Goal: Information Seeking & Learning: Compare options

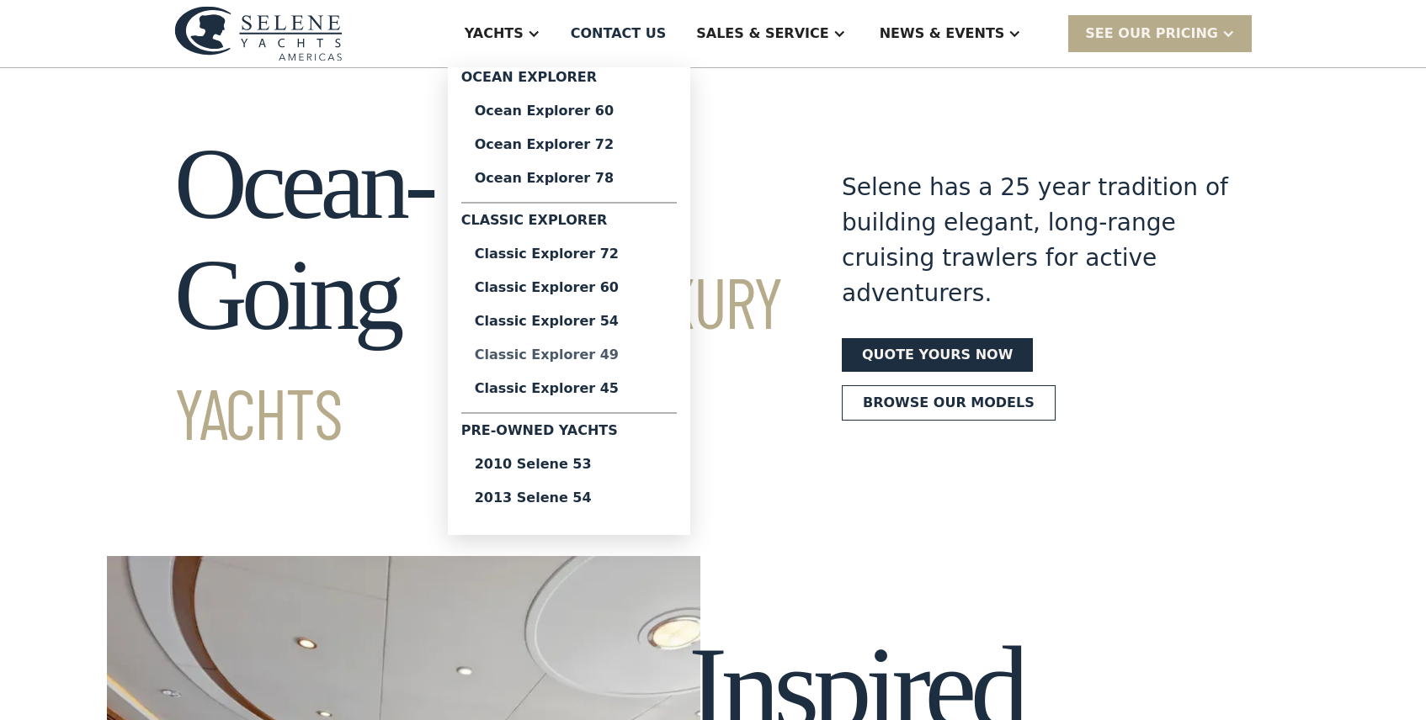
click at [579, 359] on div "Classic Explorer 49" at bounding box center [569, 354] width 189 height 13
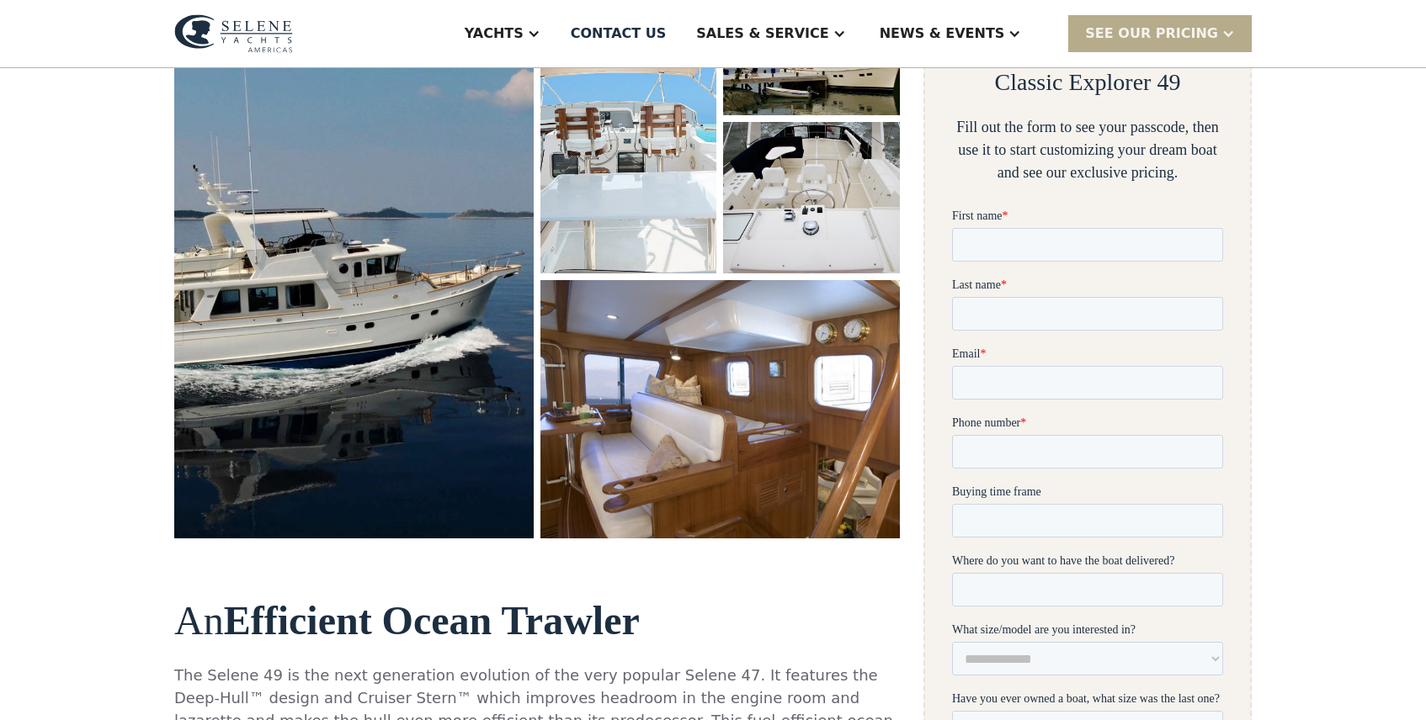
scroll to position [348, 0]
click at [579, 359] on img "open lightbox" at bounding box center [719, 409] width 381 height 274
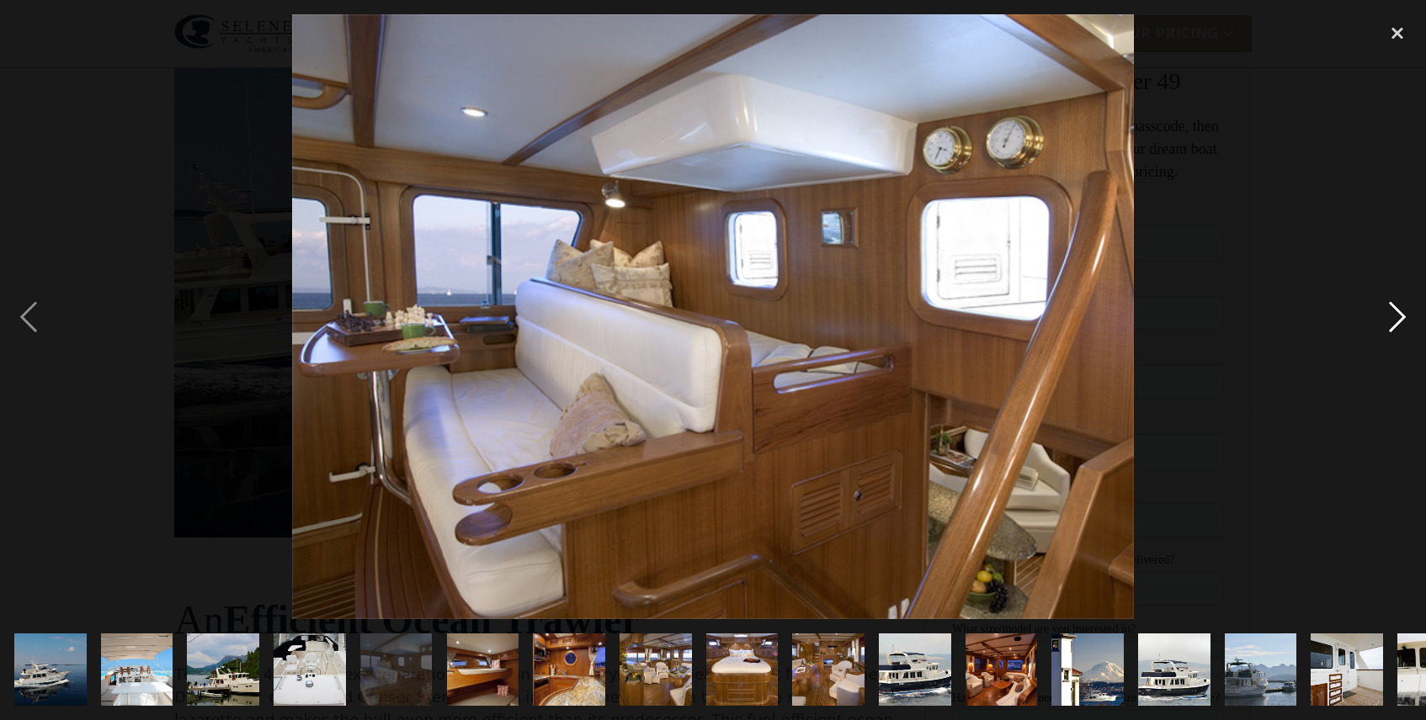
click at [1404, 317] on div "next image" at bounding box center [1396, 316] width 57 height 605
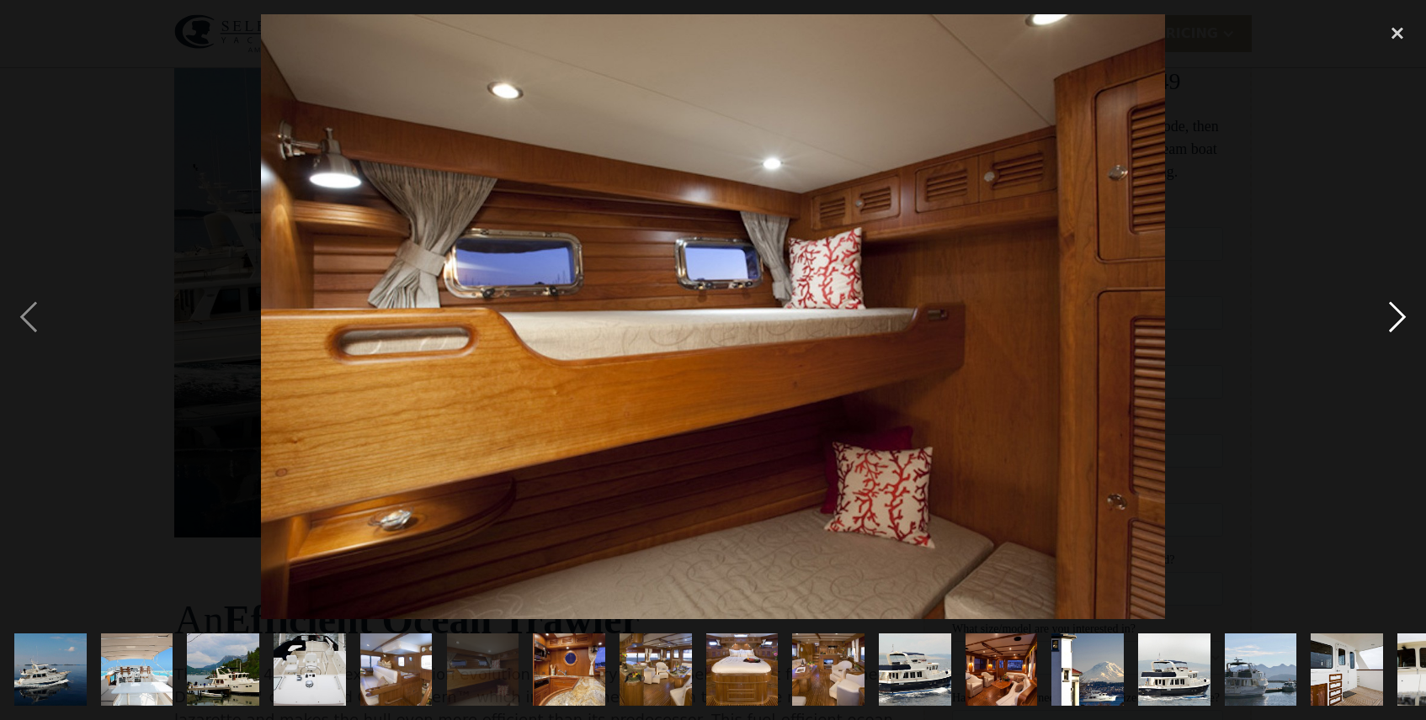
click at [1404, 317] on div "next image" at bounding box center [1396, 316] width 57 height 605
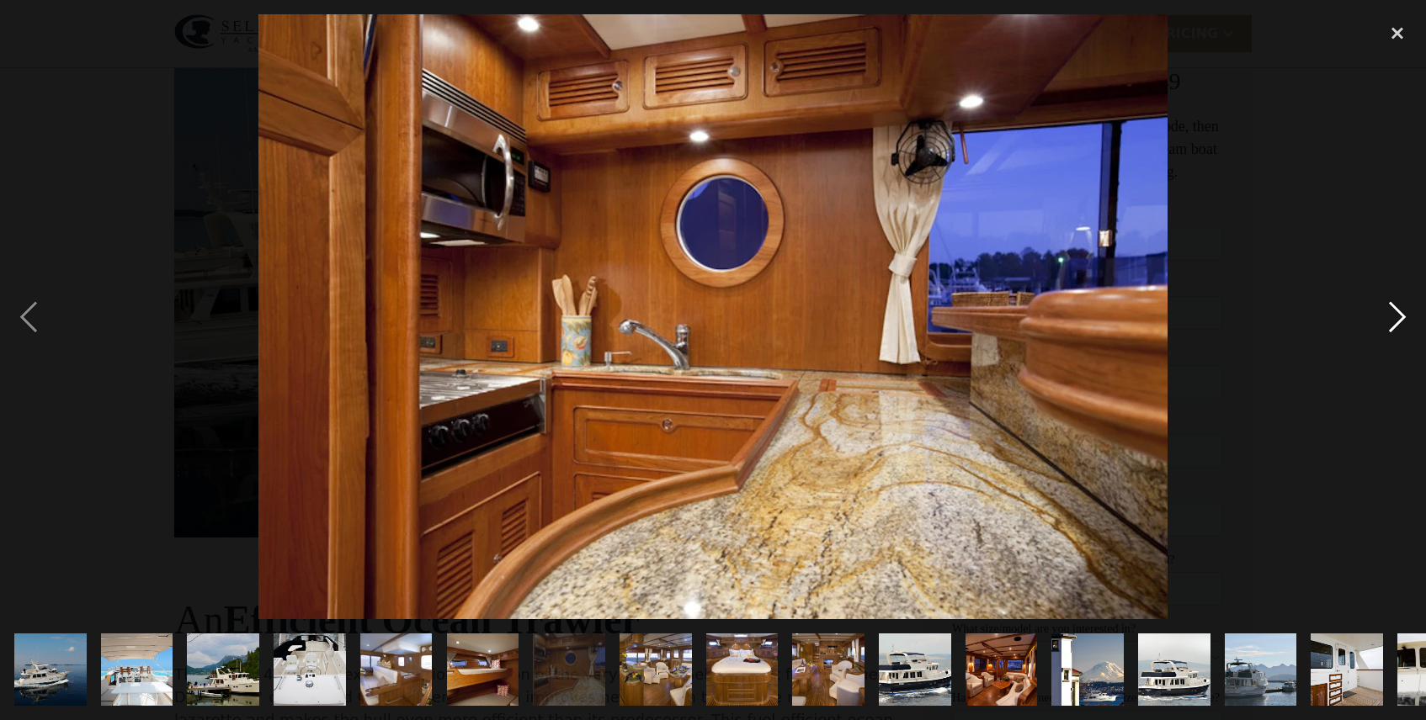
click at [1404, 317] on div "next image" at bounding box center [1396, 316] width 57 height 605
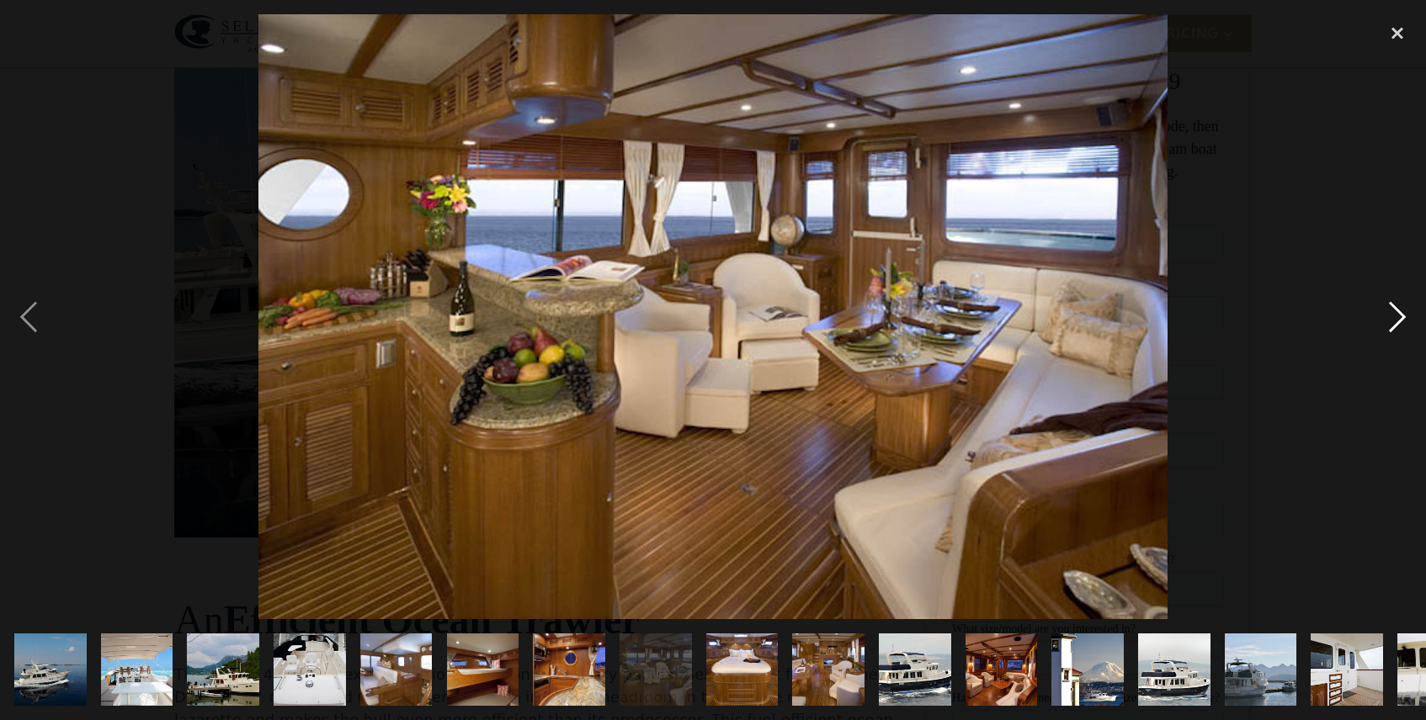
click at [1404, 317] on div "next image" at bounding box center [1396, 316] width 57 height 605
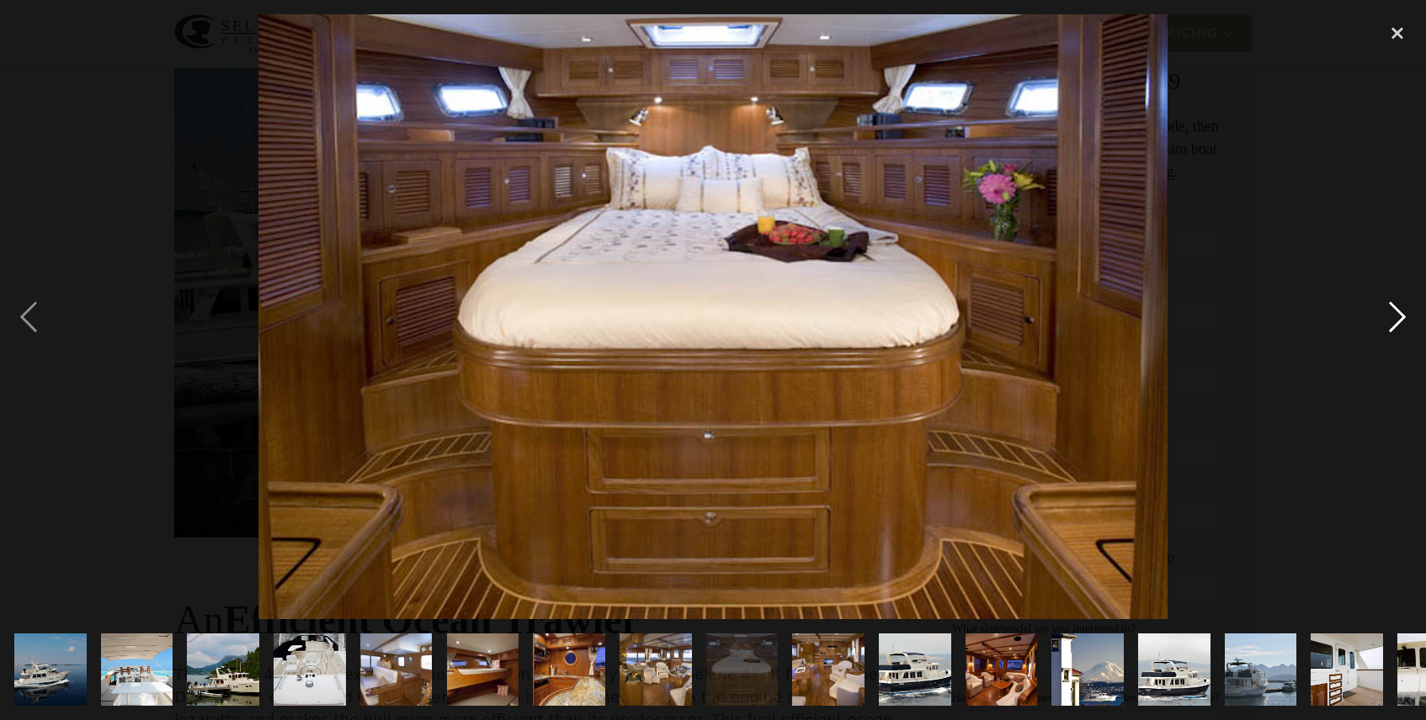
click at [1404, 318] on div "next image" at bounding box center [1396, 316] width 57 height 605
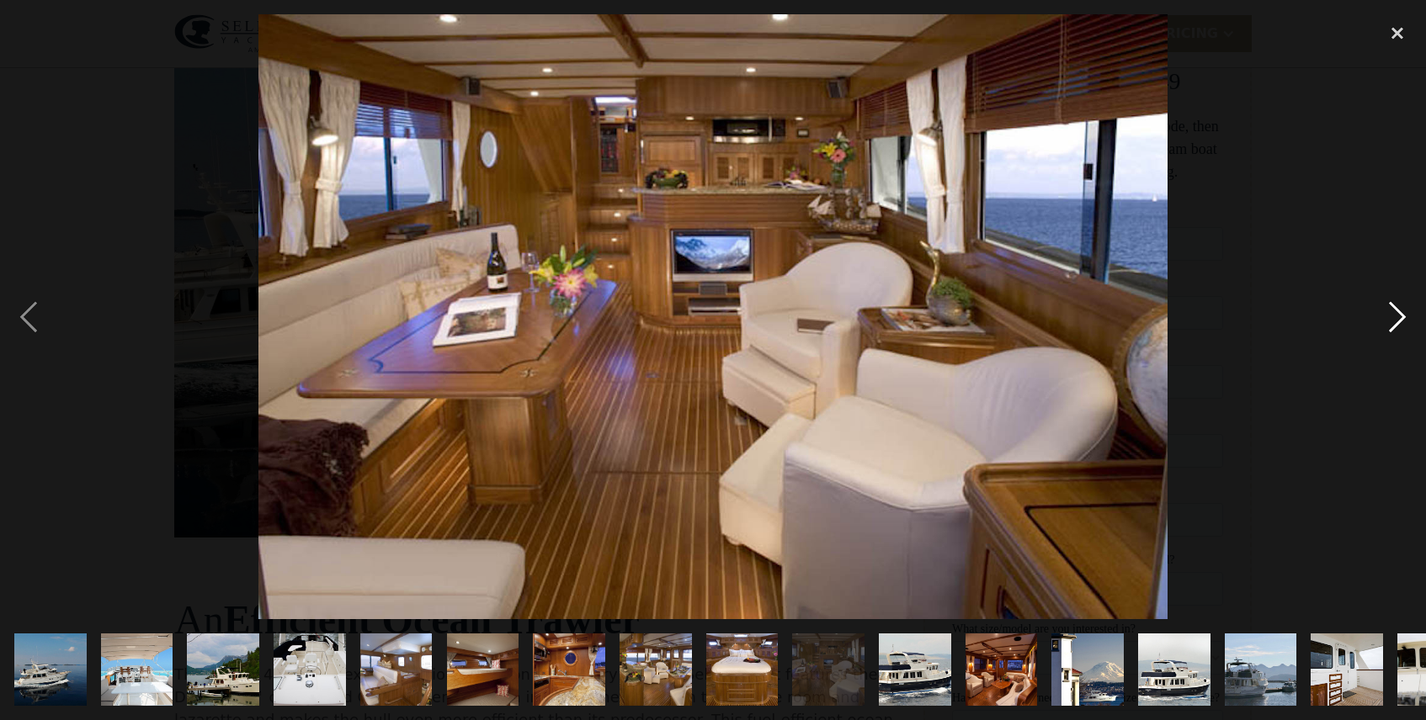
click at [1403, 318] on div "next image" at bounding box center [1396, 316] width 57 height 605
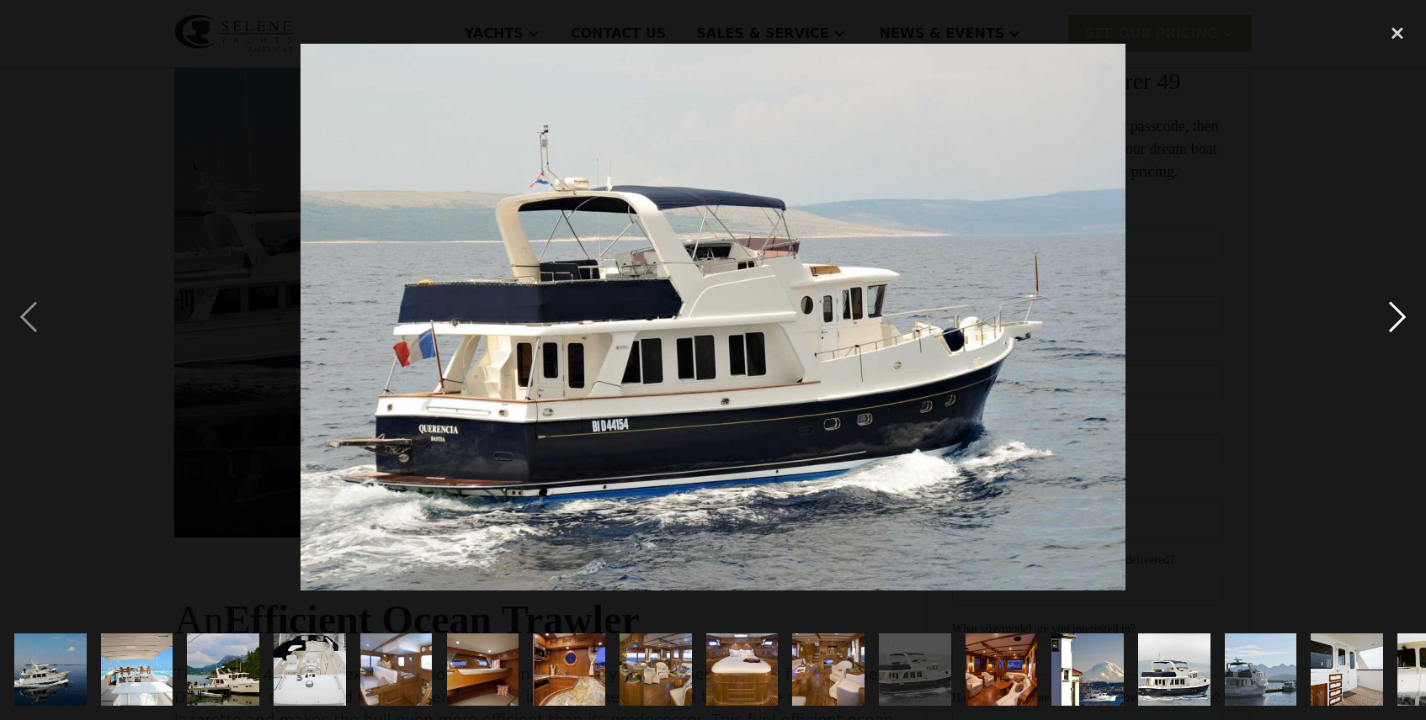
click at [1402, 318] on div "next image" at bounding box center [1396, 316] width 57 height 605
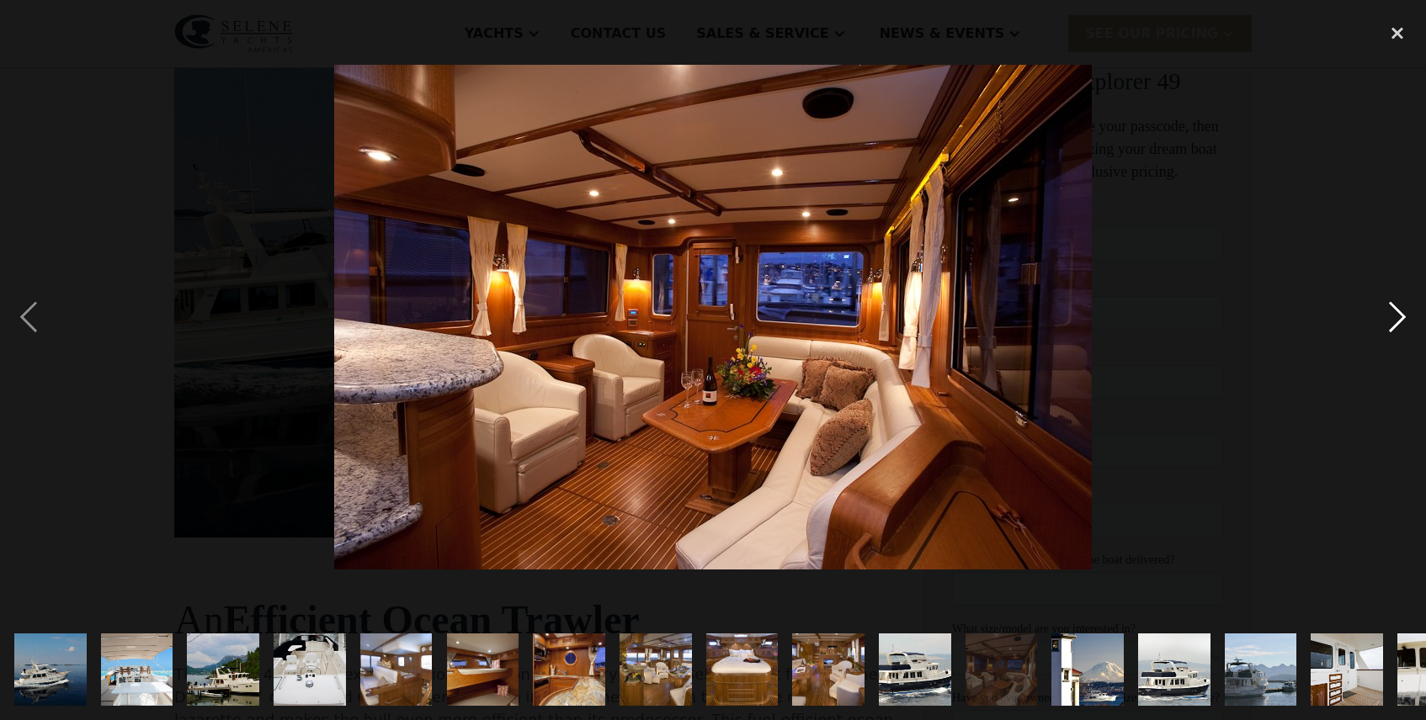
click at [1402, 318] on div "next image" at bounding box center [1396, 316] width 57 height 605
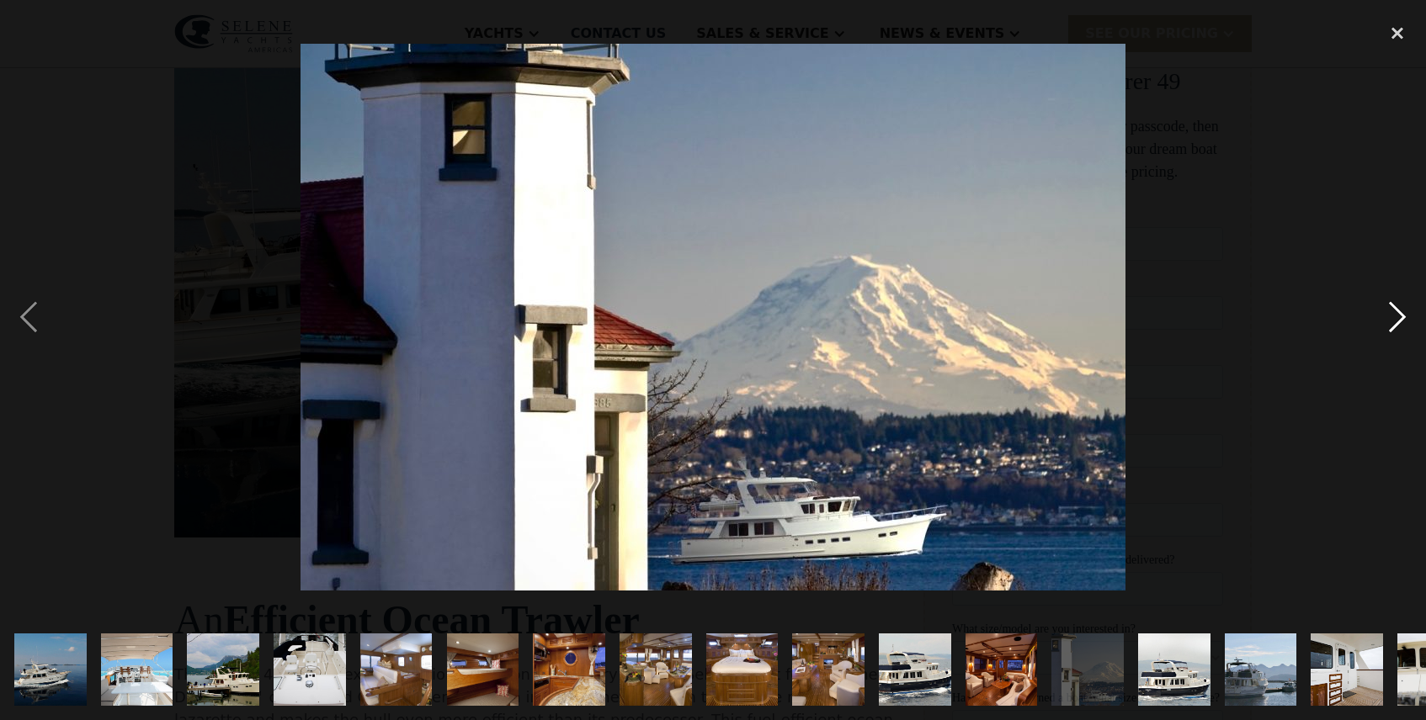
click at [1402, 318] on div "next image" at bounding box center [1396, 316] width 57 height 605
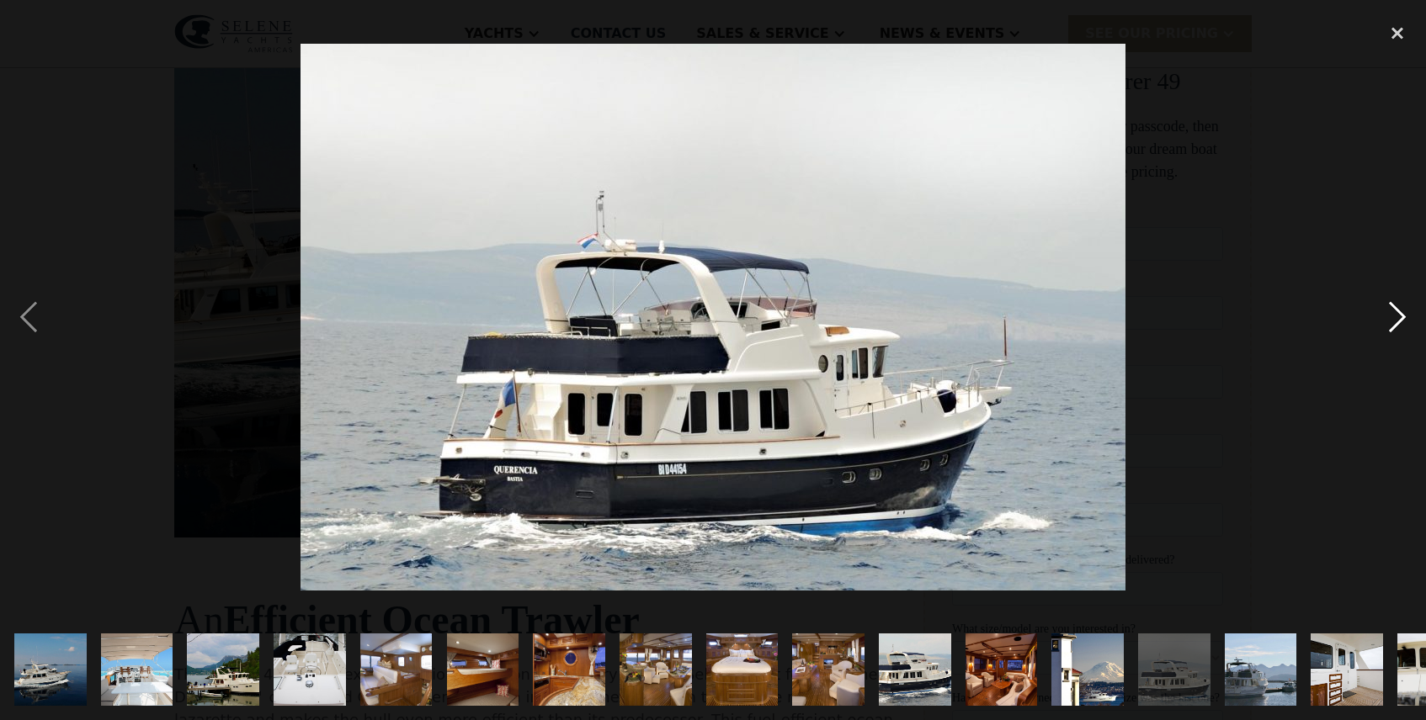
click at [1395, 316] on div "next image" at bounding box center [1396, 316] width 57 height 605
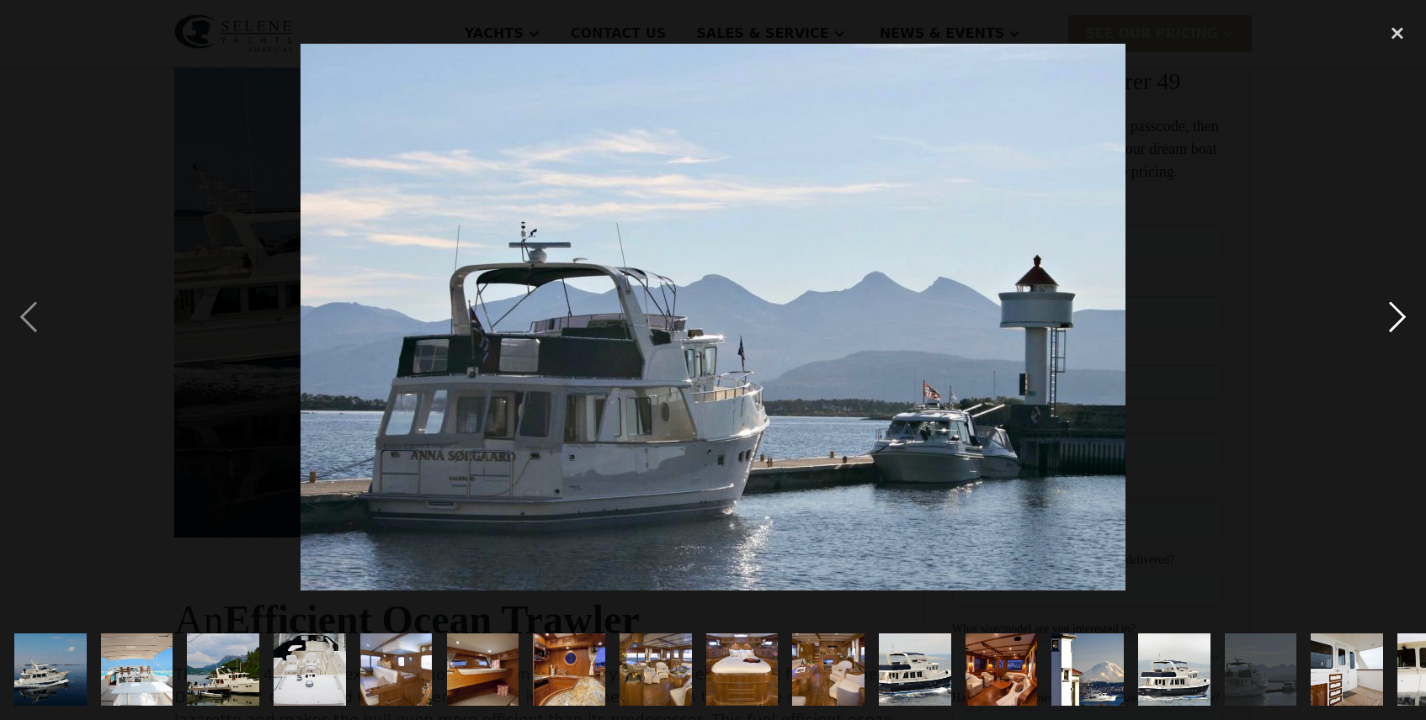
click at [1394, 316] on div "next image" at bounding box center [1396, 316] width 57 height 605
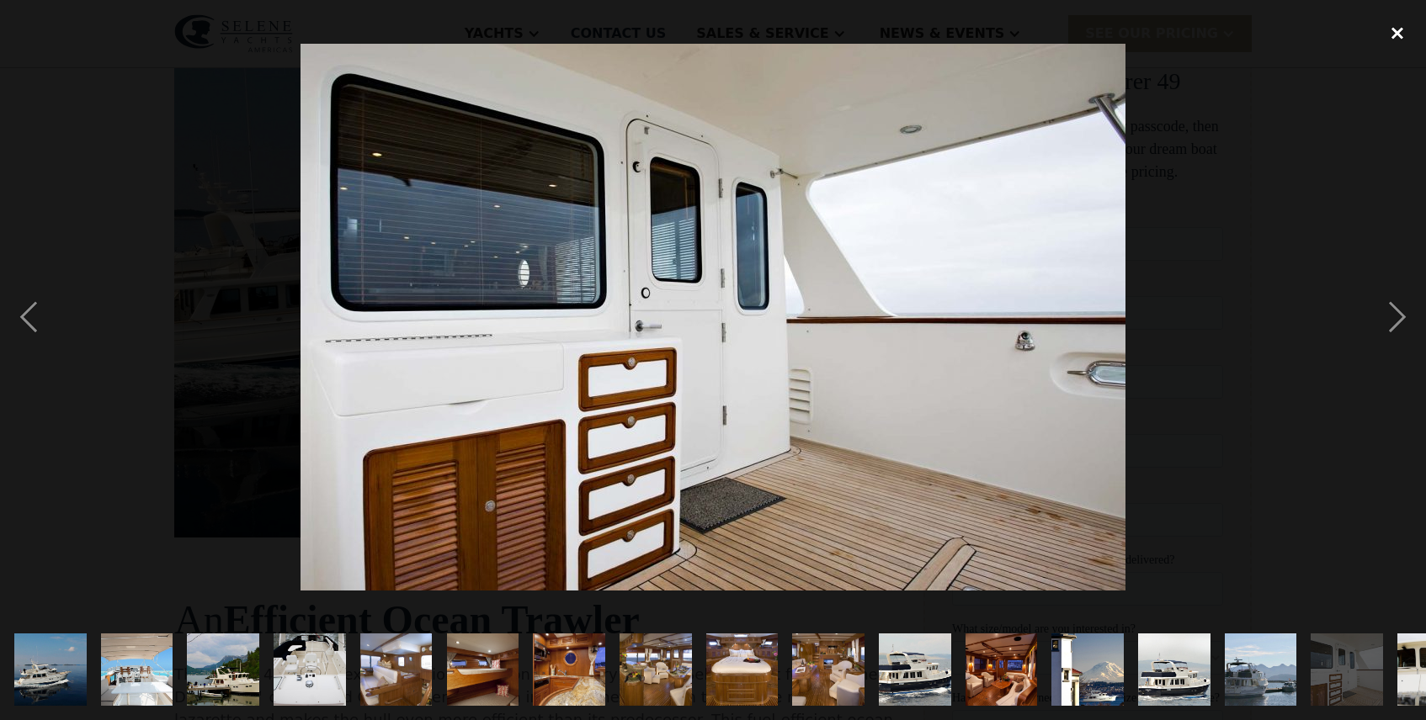
click at [1395, 32] on div "close lightbox" at bounding box center [1396, 32] width 57 height 37
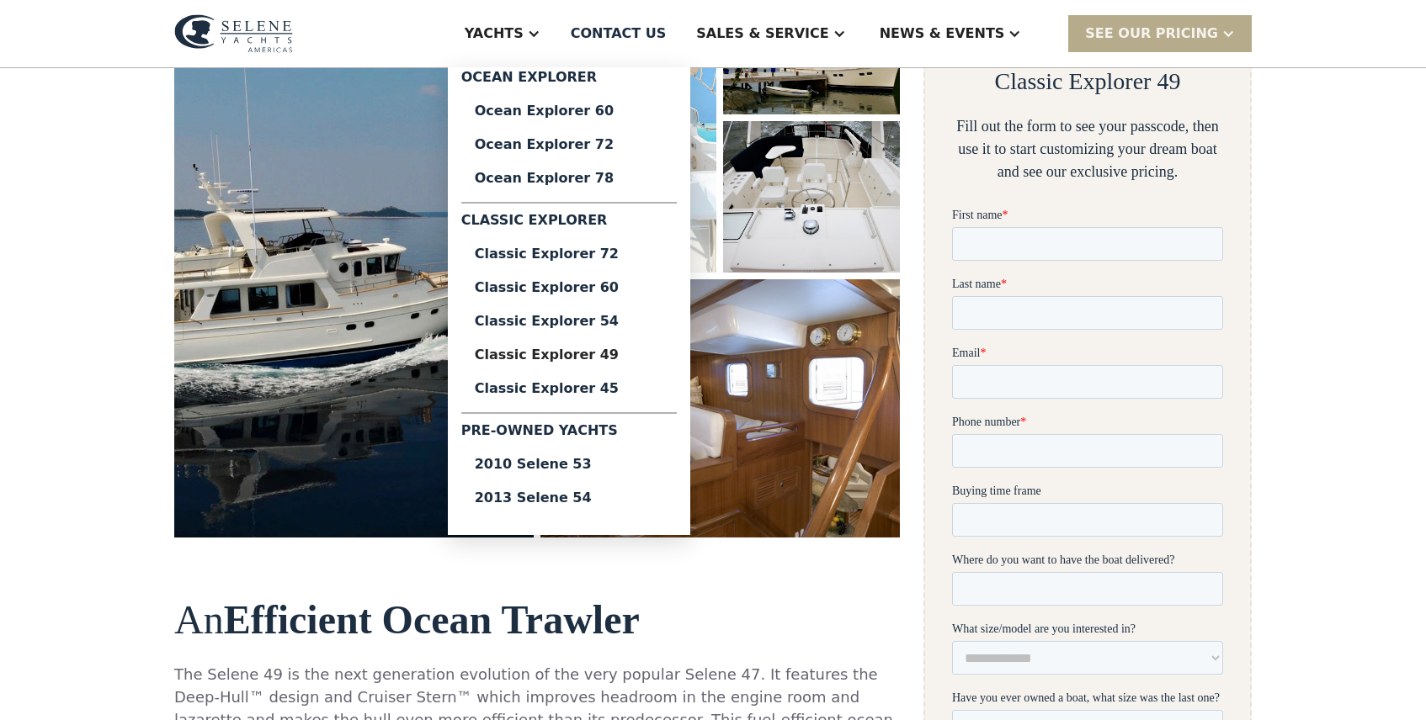
click at [523, 32] on div "Yachts" at bounding box center [494, 34] width 59 height 20
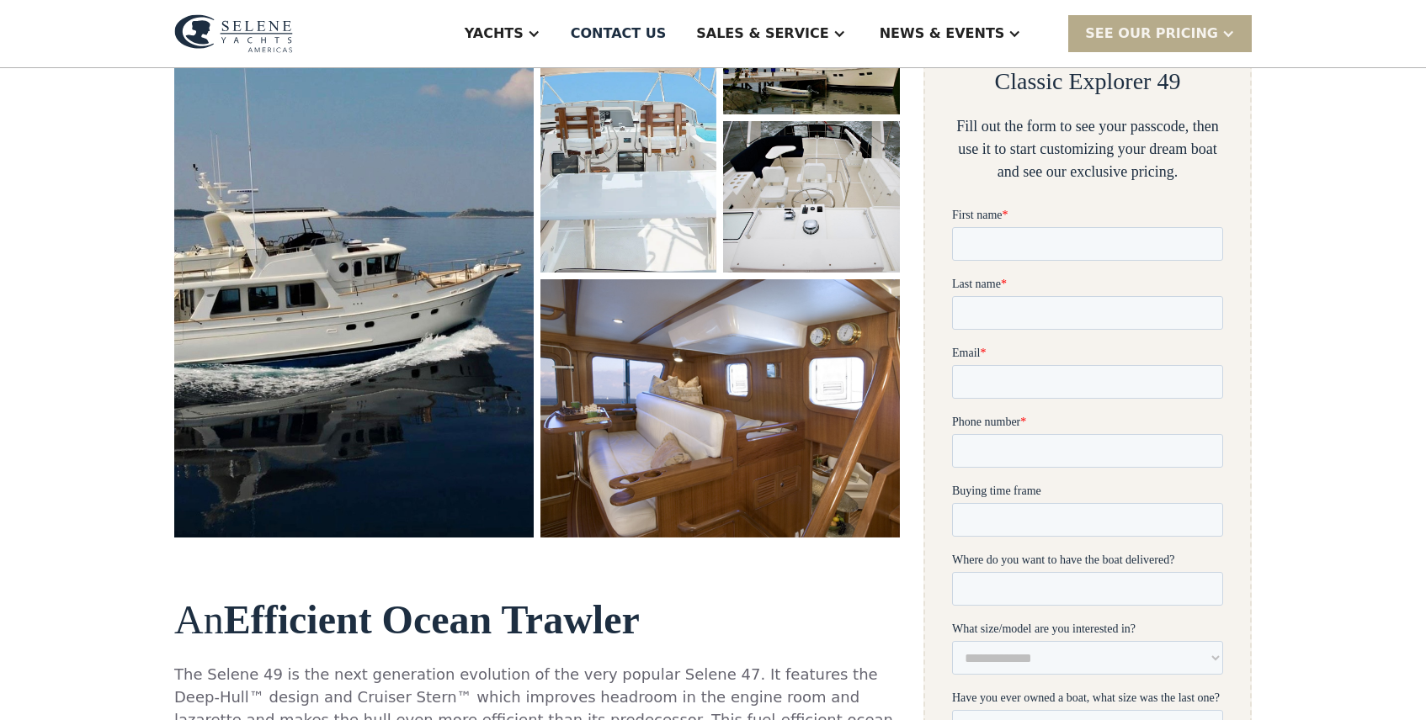
click at [523, 32] on div "Yachts" at bounding box center [494, 34] width 59 height 20
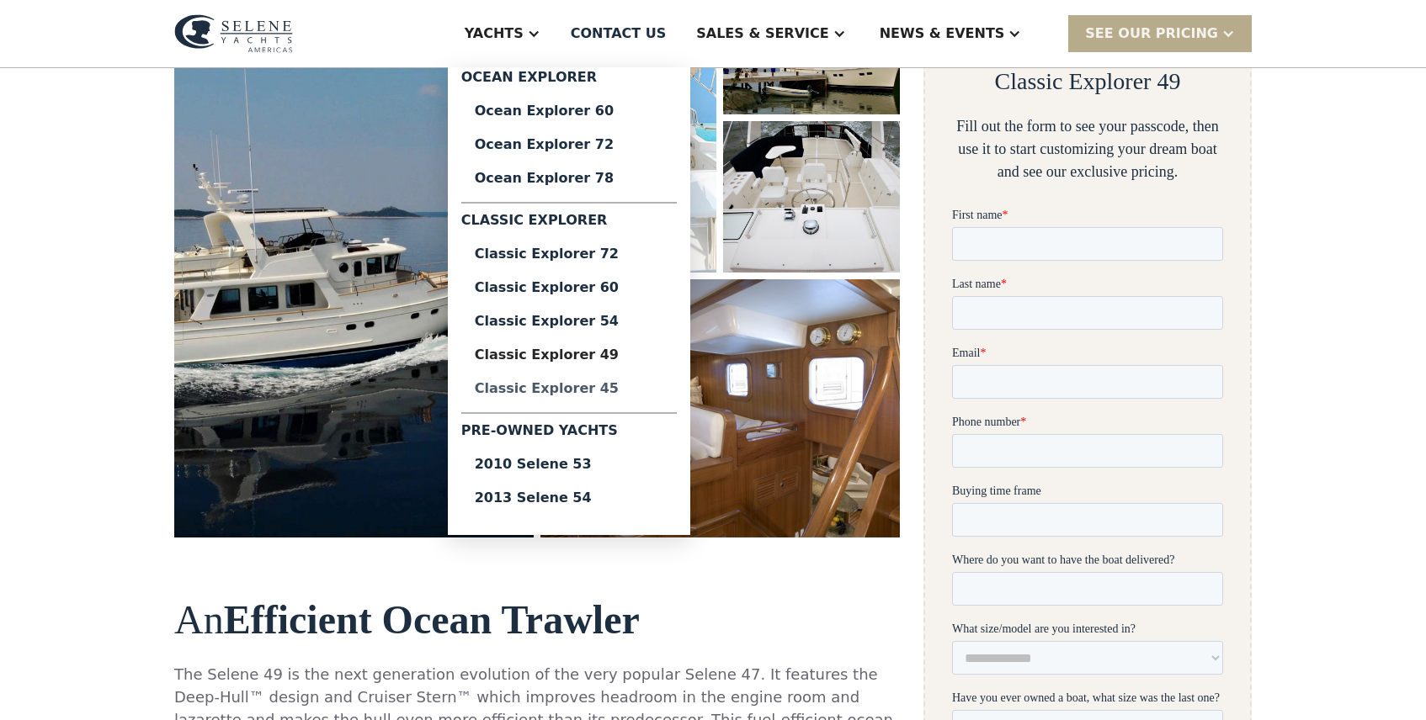
click at [611, 387] on div "Classic Explorer 45" at bounding box center [569, 388] width 189 height 13
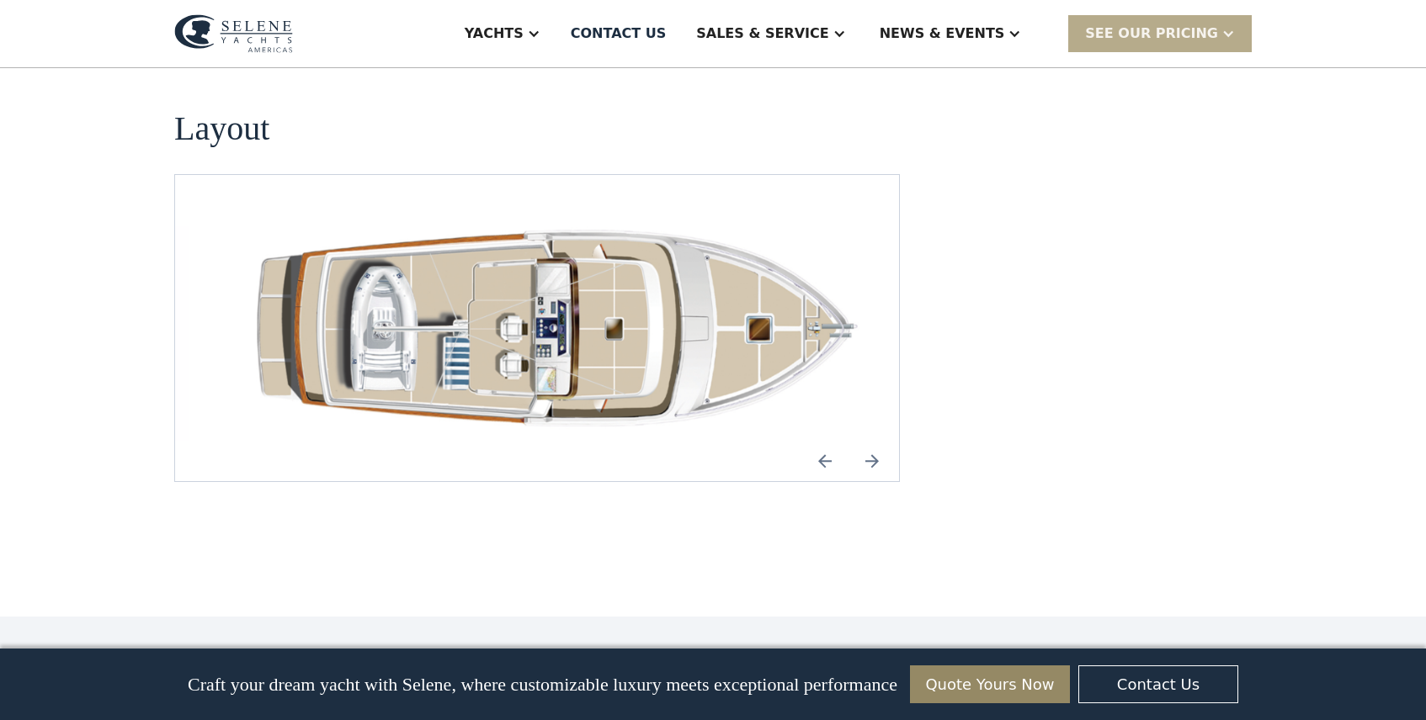
scroll to position [2397, 0]
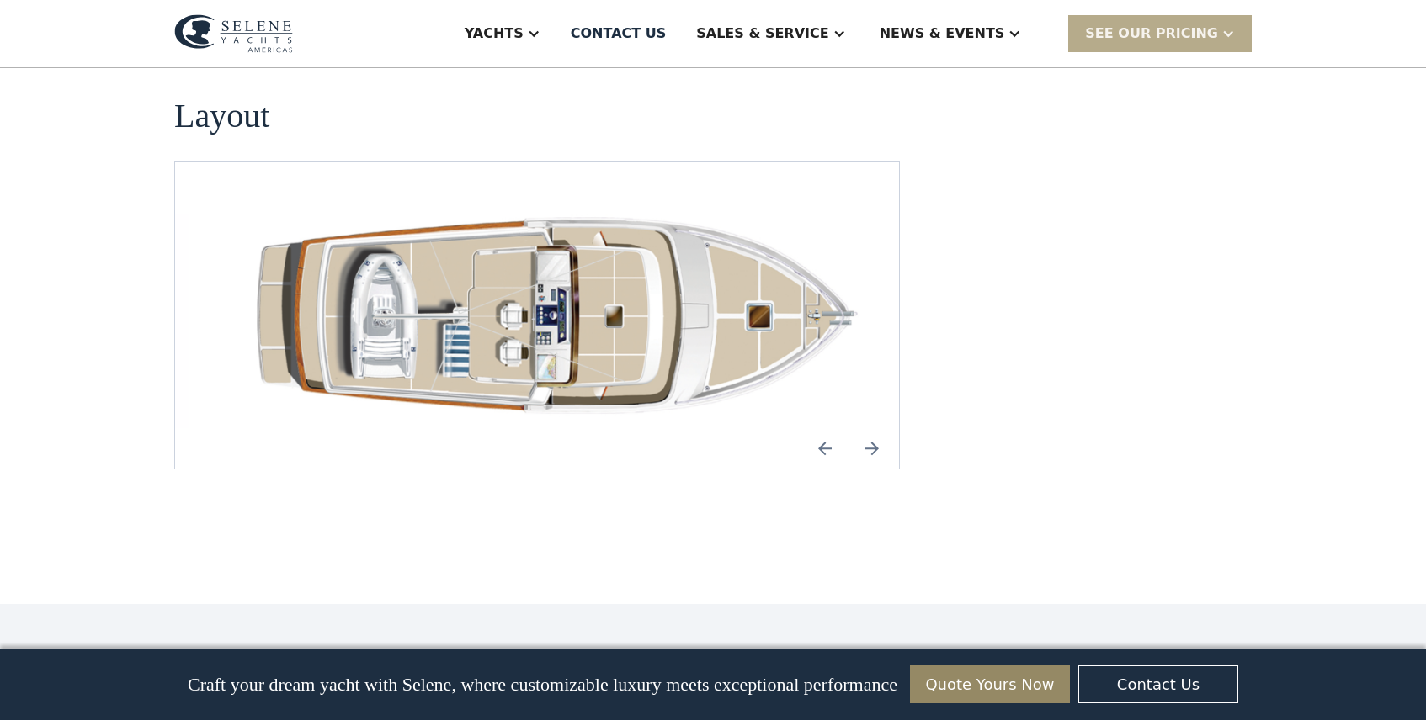
click at [872, 428] on img "Next slide" at bounding box center [872, 448] width 40 height 40
click at [826, 428] on img "Previous slide" at bounding box center [825, 448] width 40 height 40
click at [869, 428] on img "Next slide" at bounding box center [872, 448] width 40 height 40
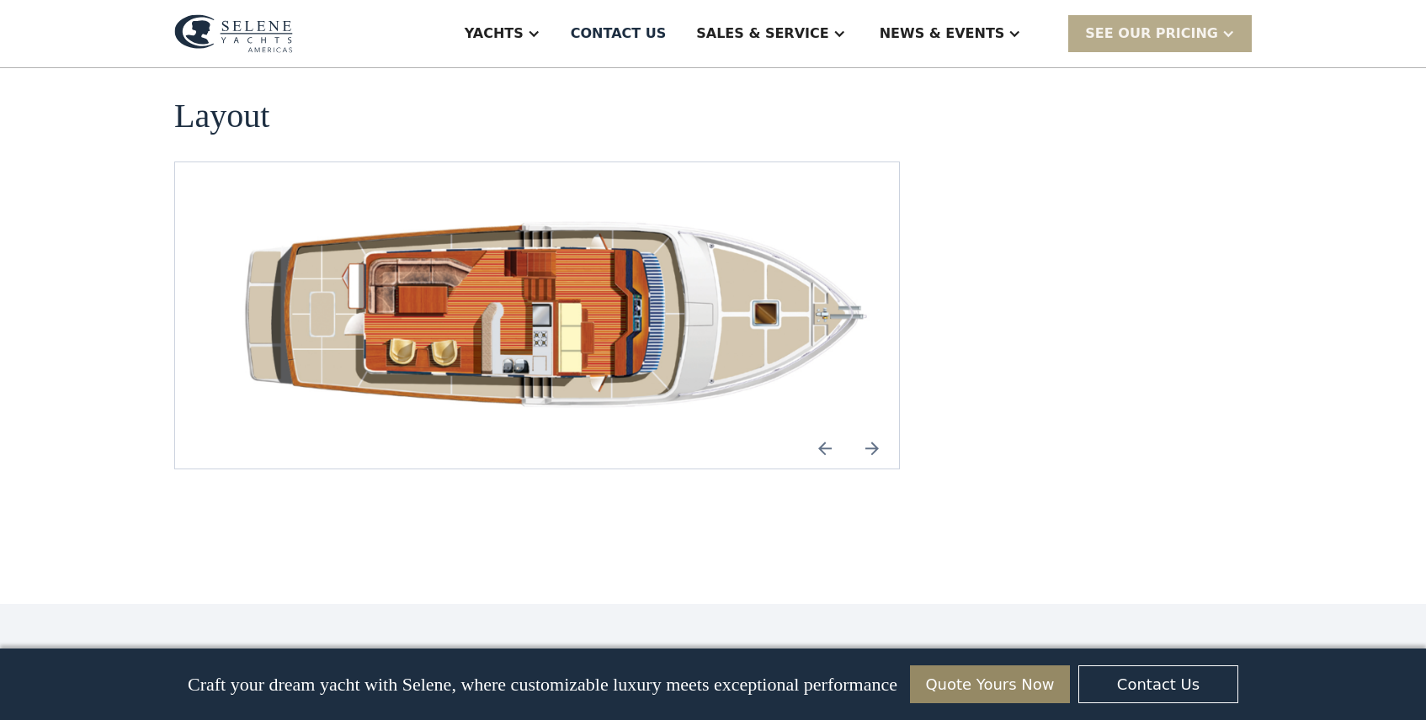
click at [869, 428] on img "Next slide" at bounding box center [872, 448] width 40 height 40
